Goal: Task Accomplishment & Management: Manage account settings

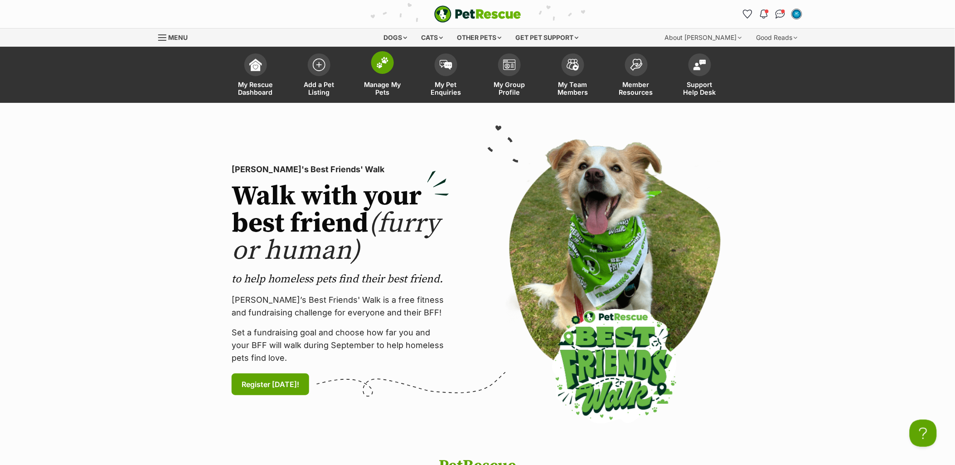
click at [376, 73] on link "Manage My Pets" at bounding box center [382, 76] width 63 height 54
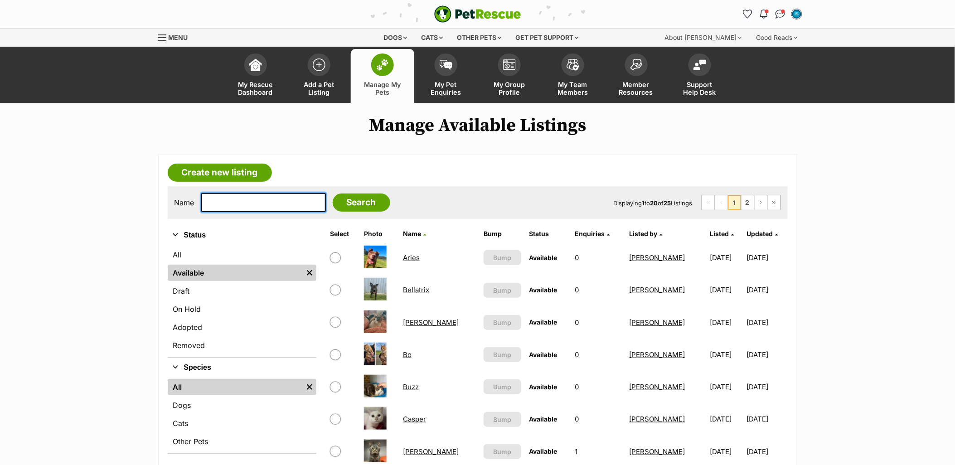
click at [261, 203] on input "text" at bounding box center [263, 202] width 125 height 19
type input "rodger"
click at [333, 194] on input "Search" at bounding box center [362, 203] width 58 height 18
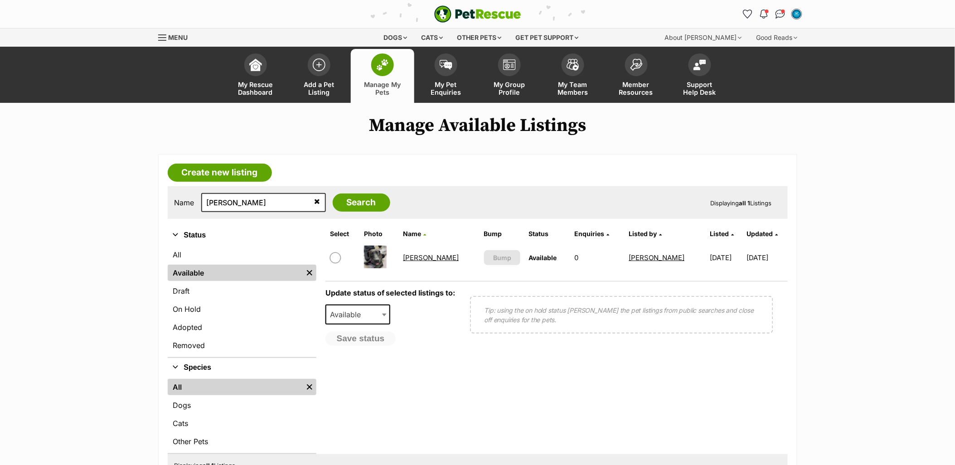
click at [418, 257] on link "[PERSON_NAME]" at bounding box center [431, 257] width 56 height 9
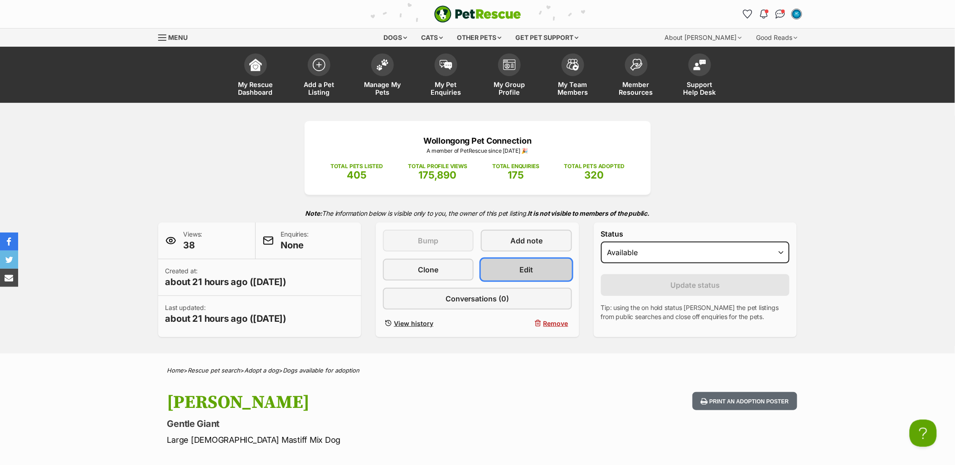
click at [550, 269] on link "Edit" at bounding box center [526, 270] width 91 height 22
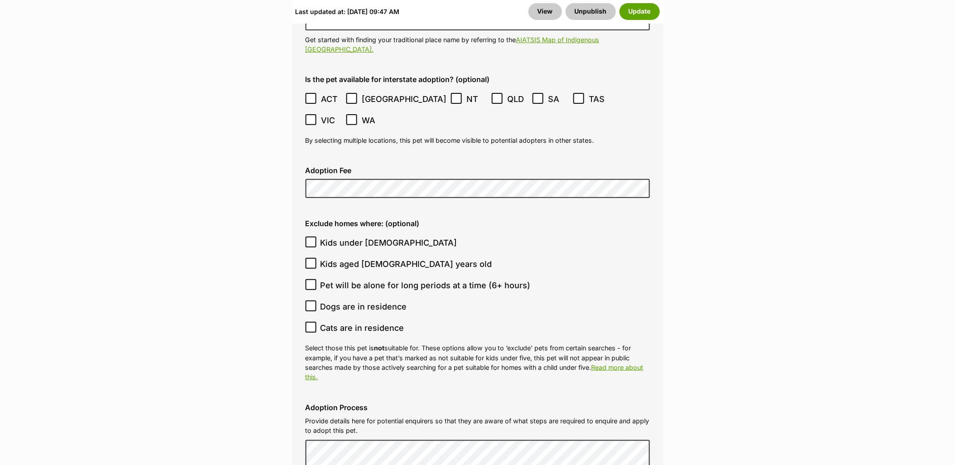
scroll to position [2485, 0]
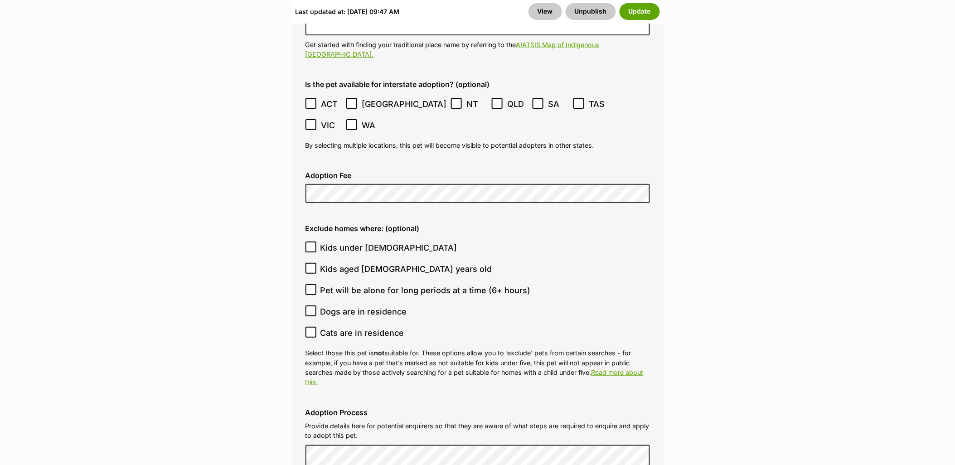
click at [655, 23] on div "Last updated at: [DATE] 09:47 AM View Unpublish Update" at bounding box center [478, 12] width 372 height 24
click at [649, 12] on button "Update" at bounding box center [639, 11] width 40 height 16
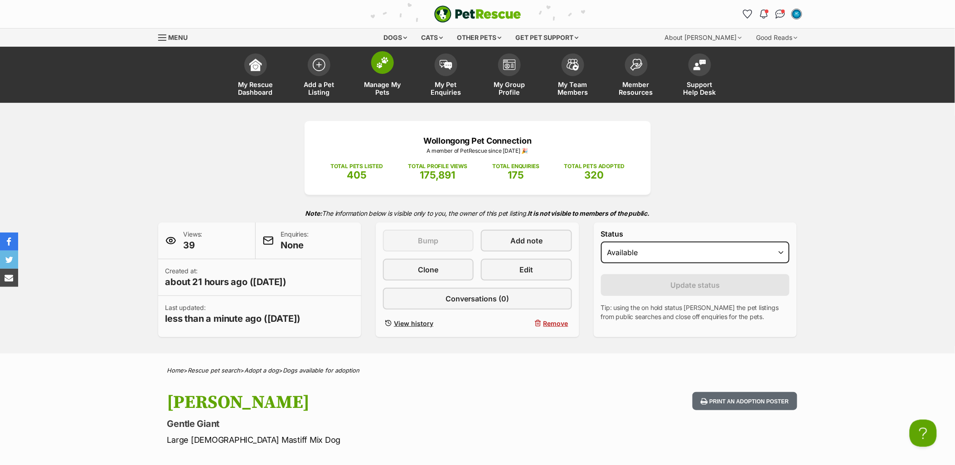
click at [373, 90] on span "Manage My Pets" at bounding box center [382, 88] width 41 height 15
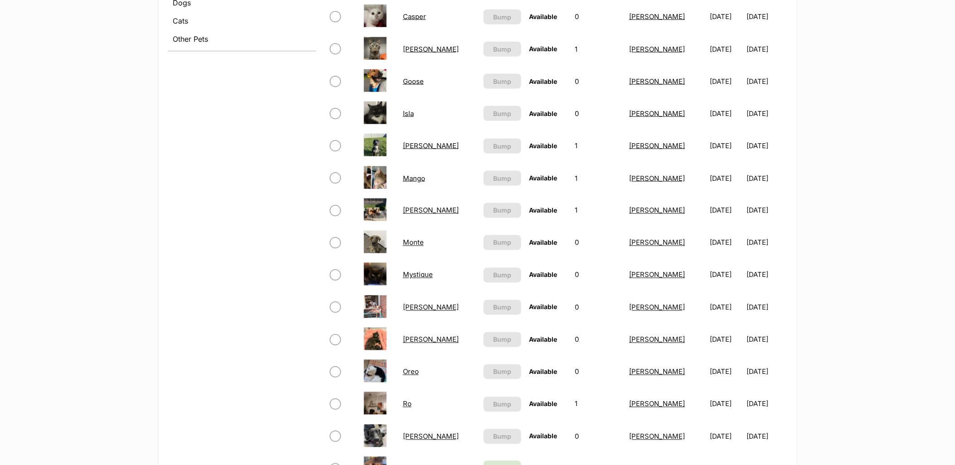
scroll to position [554, 0]
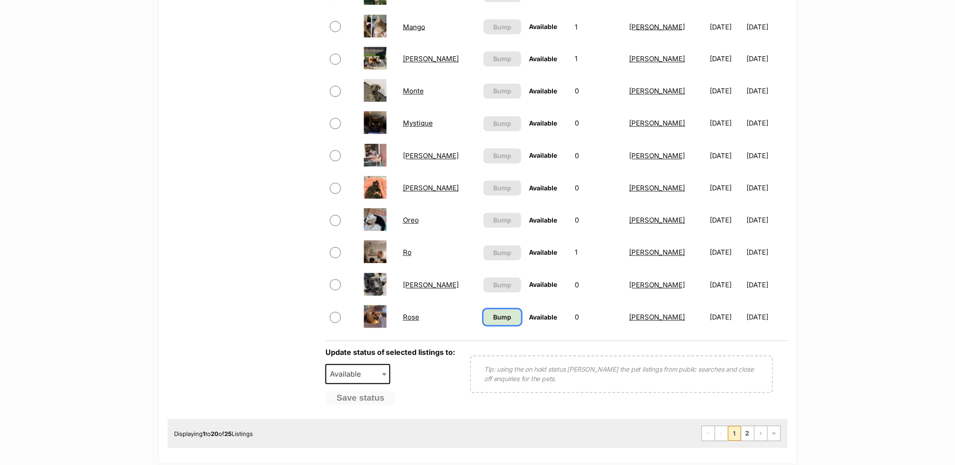
click at [493, 314] on span "Bump" at bounding box center [502, 318] width 18 height 10
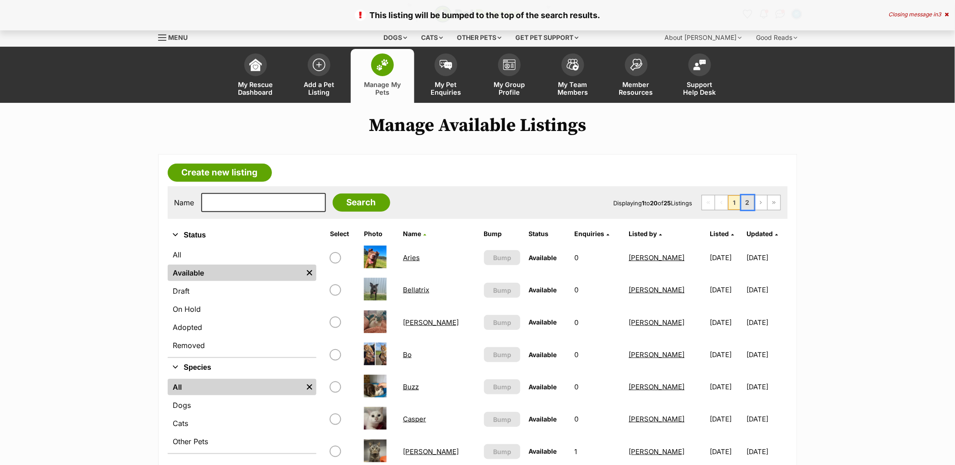
click at [744, 206] on link "2" at bounding box center [747, 202] width 13 height 15
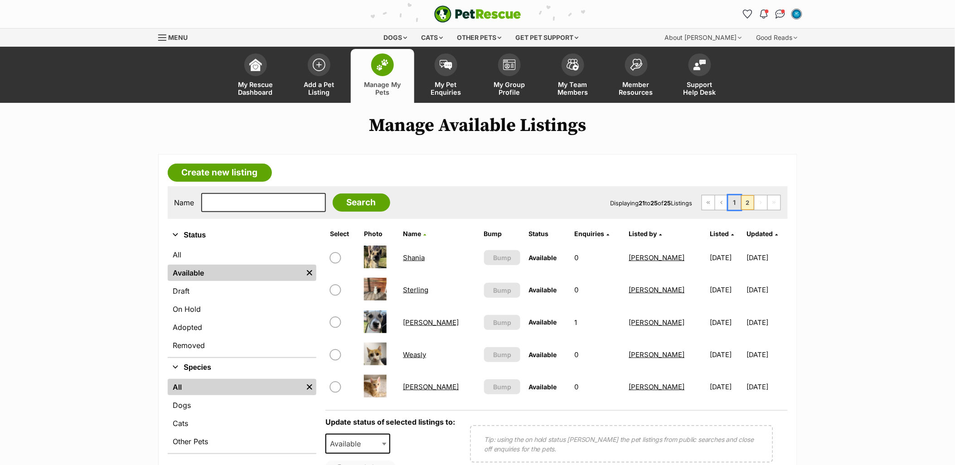
click at [732, 204] on link "1" at bounding box center [734, 202] width 13 height 15
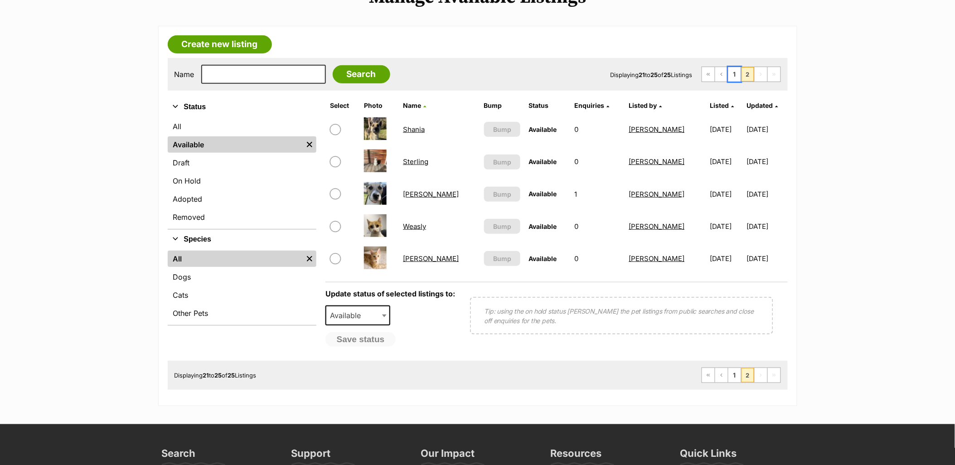
scroll to position [101, 0]
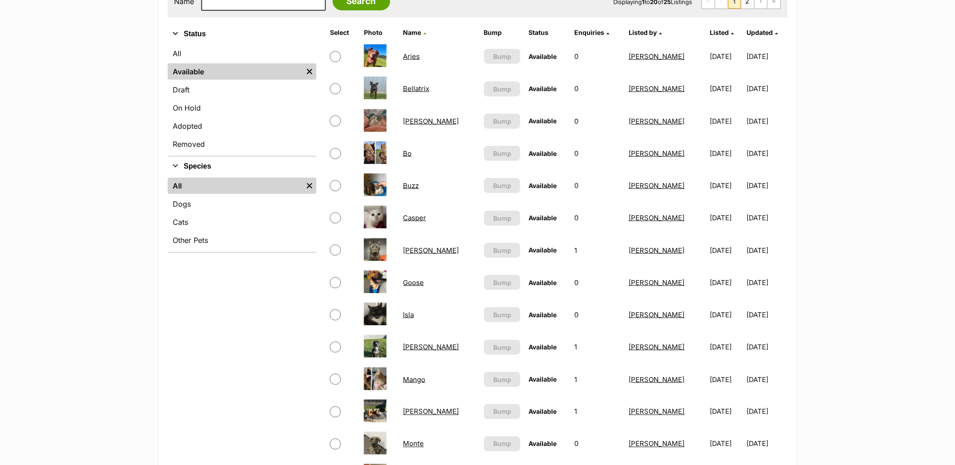
click at [338, 188] on input "checkbox" at bounding box center [335, 185] width 11 height 11
checkbox input "true"
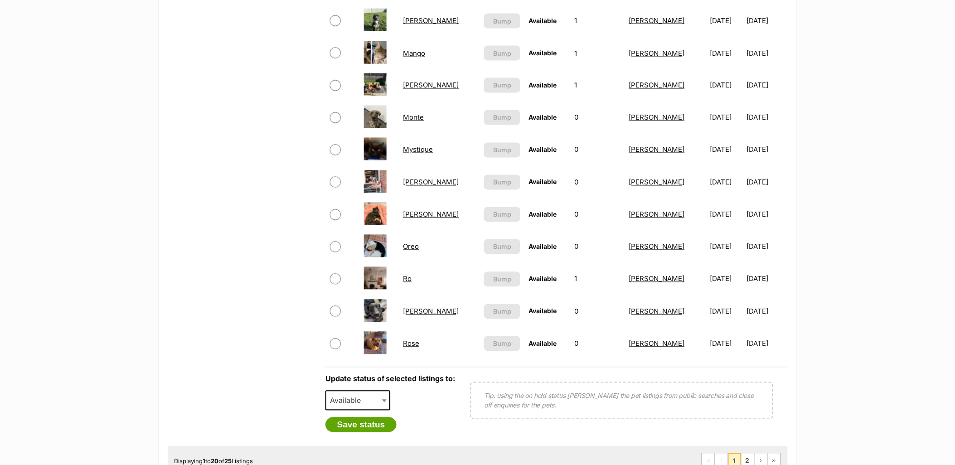
scroll to position [654, 0]
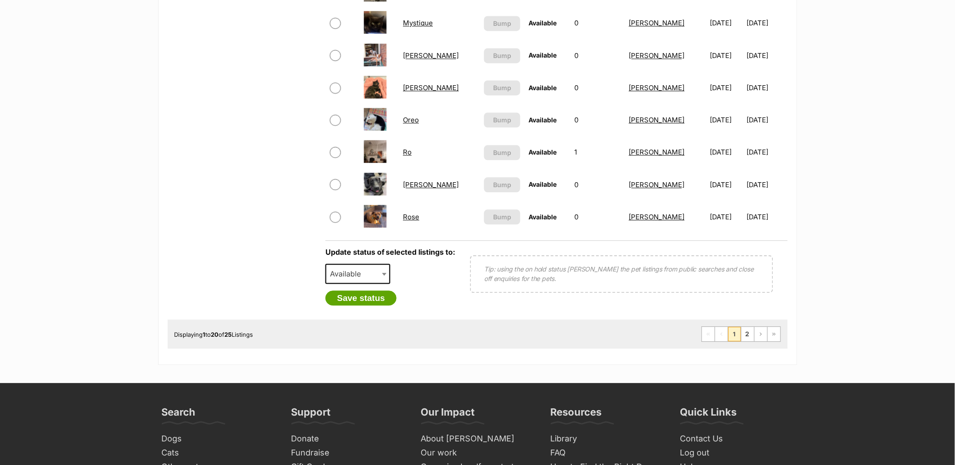
click at [361, 272] on span "Available" at bounding box center [348, 273] width 44 height 13
select select "removed"
click at [378, 291] on button "Save status" at bounding box center [361, 297] width 72 height 15
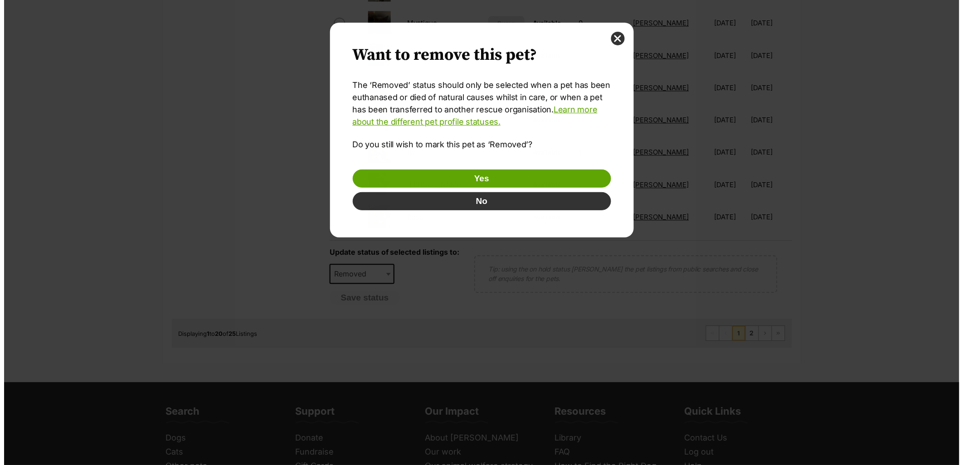
scroll to position [0, 0]
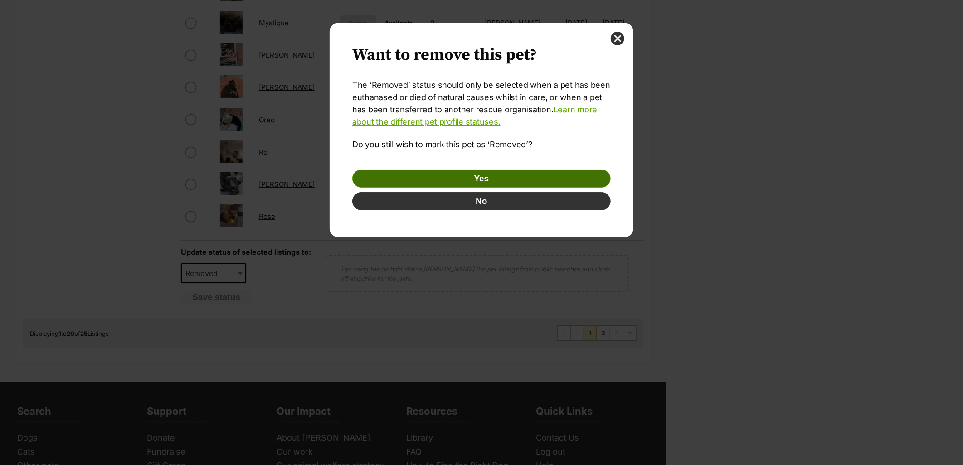
click at [510, 175] on button "Yes" at bounding box center [481, 178] width 258 height 18
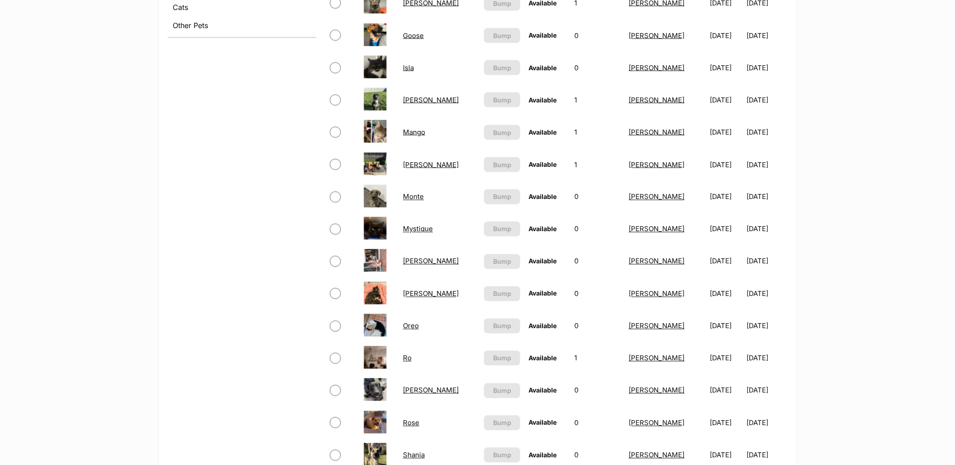
scroll to position [554, 0]
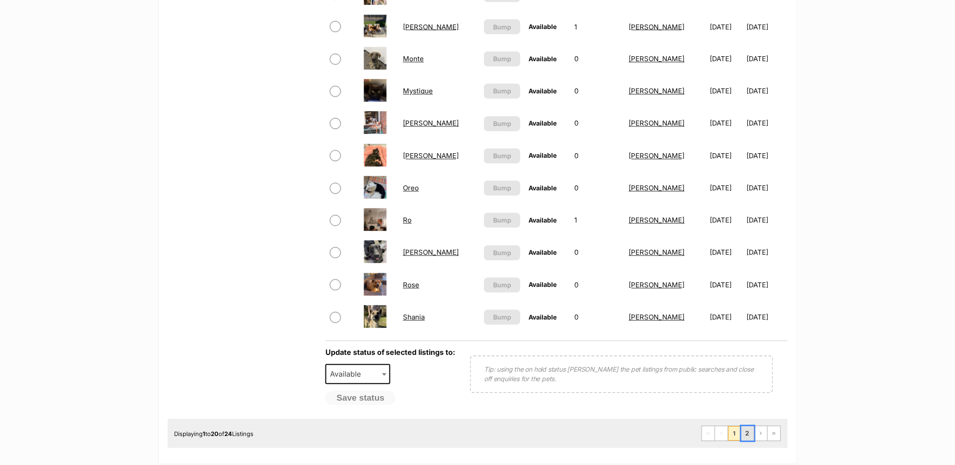
click at [745, 433] on link "2" at bounding box center [747, 433] width 13 height 15
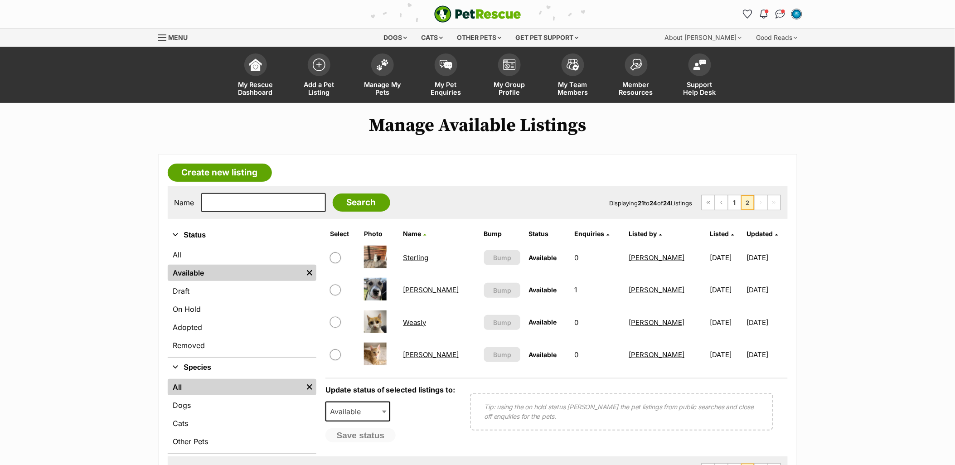
click at [336, 319] on input "checkbox" at bounding box center [335, 322] width 11 height 11
checkbox input "true"
click at [368, 411] on span "Available" at bounding box center [348, 411] width 44 height 13
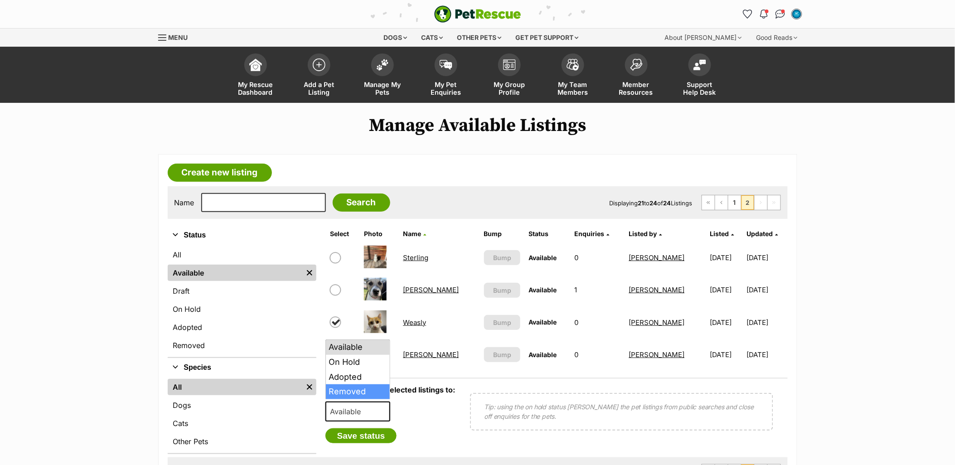
select select "removed"
click at [370, 433] on button "Save status" at bounding box center [361, 435] width 72 height 15
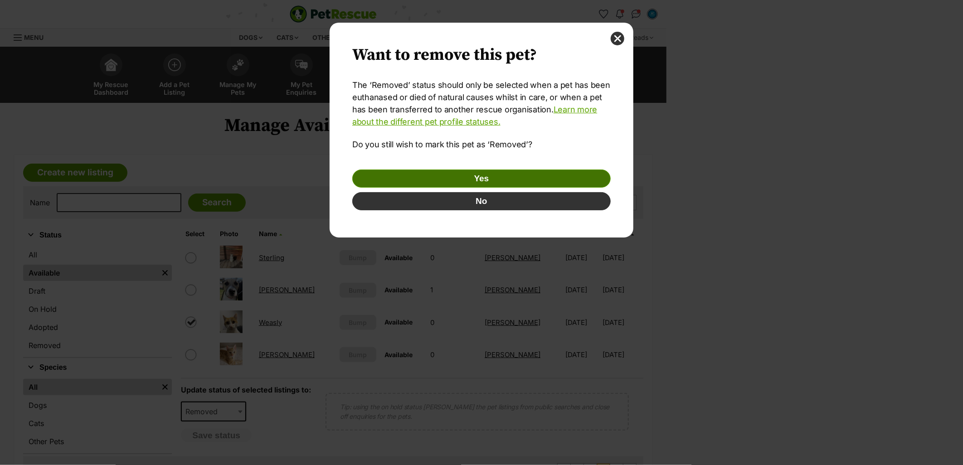
click at [495, 175] on button "Yes" at bounding box center [481, 178] width 258 height 18
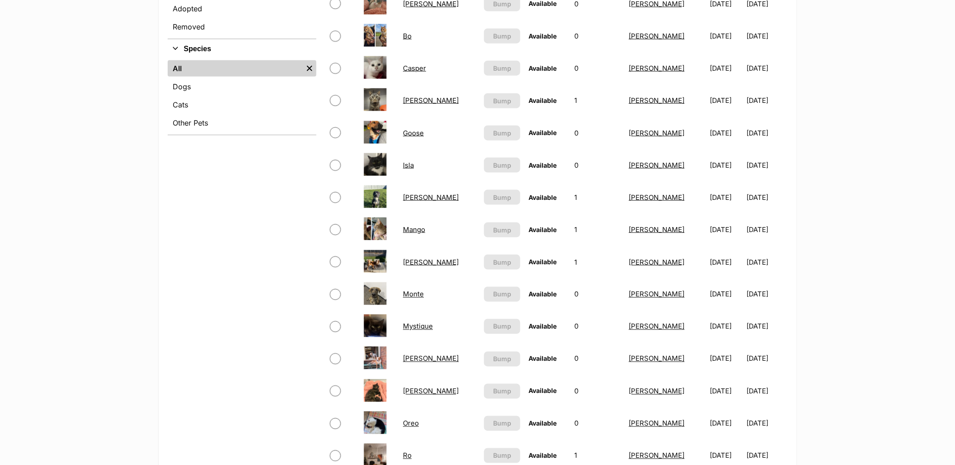
scroll to position [201, 0]
